Goal: Transaction & Acquisition: Purchase product/service

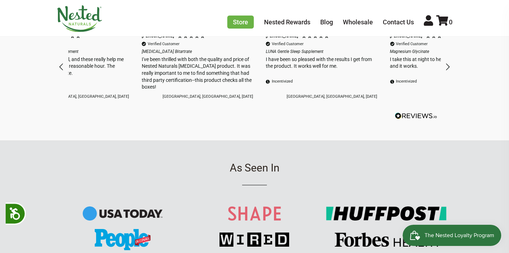
scroll to position [0, 234]
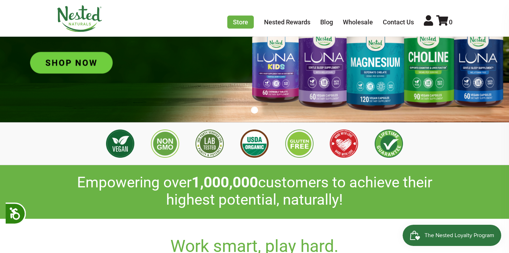
scroll to position [70, 0]
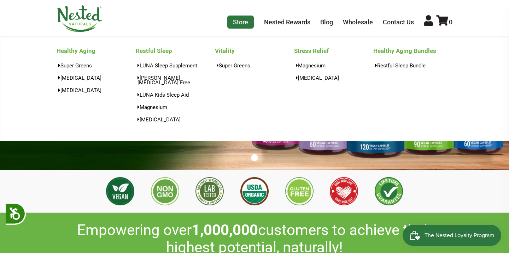
click at [242, 22] on link "Store" at bounding box center [240, 22] width 27 height 13
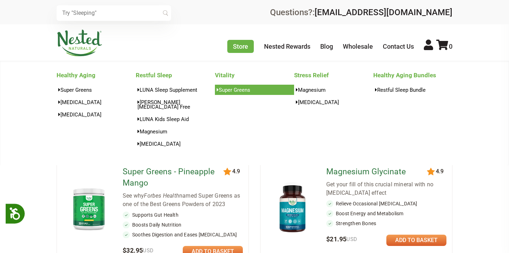
click at [235, 92] on link "Super Greens" at bounding box center [254, 90] width 79 height 10
